Goal: Task Accomplishment & Management: Use online tool/utility

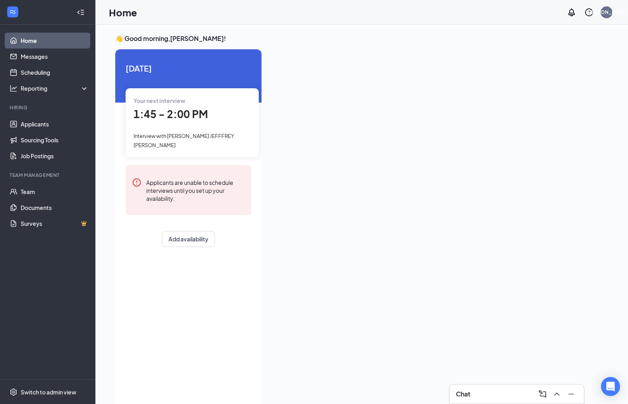
click at [189, 110] on span "1:45 - 2:00 PM" at bounding box center [171, 113] width 74 height 13
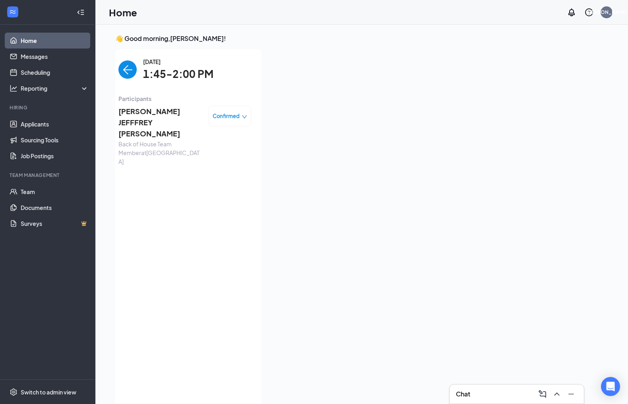
scroll to position [3, 0]
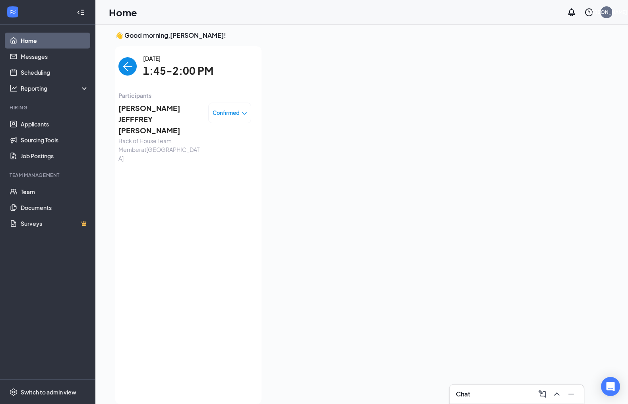
click at [186, 115] on span "[PERSON_NAME] JEFFFREY [PERSON_NAME]" at bounding box center [159, 120] width 83 height 34
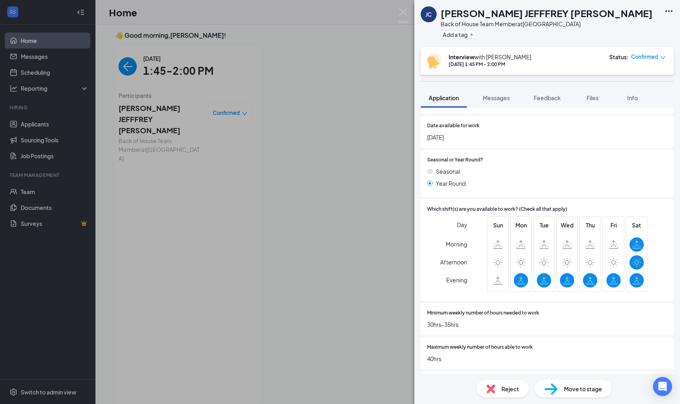
scroll to position [269, 0]
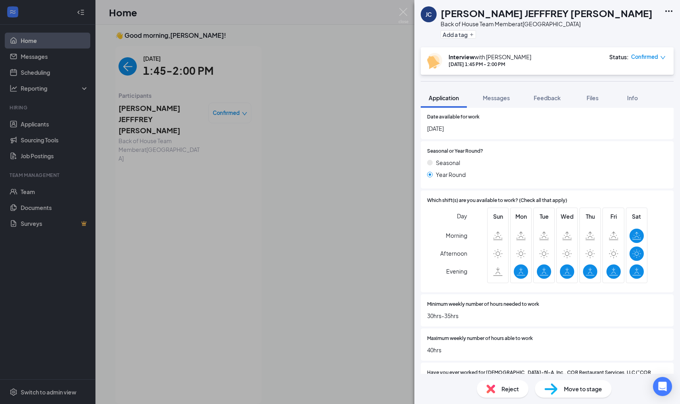
click at [555, 384] on img at bounding box center [550, 389] width 13 height 12
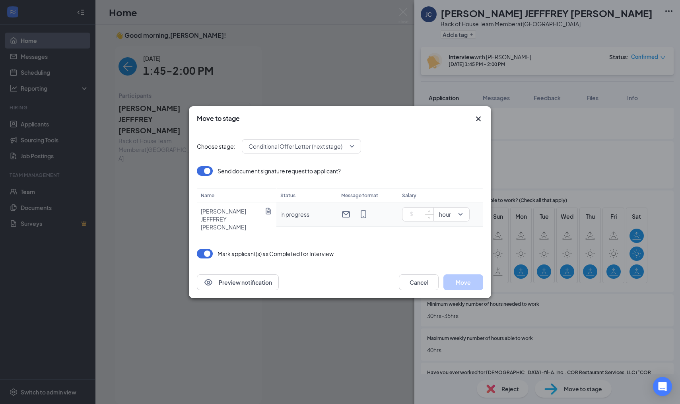
click at [422, 216] on input at bounding box center [419, 214] width 28 height 12
type input "15"
click at [468, 277] on button "Move" at bounding box center [463, 282] width 40 height 16
